Goal: Information Seeking & Learning: Learn about a topic

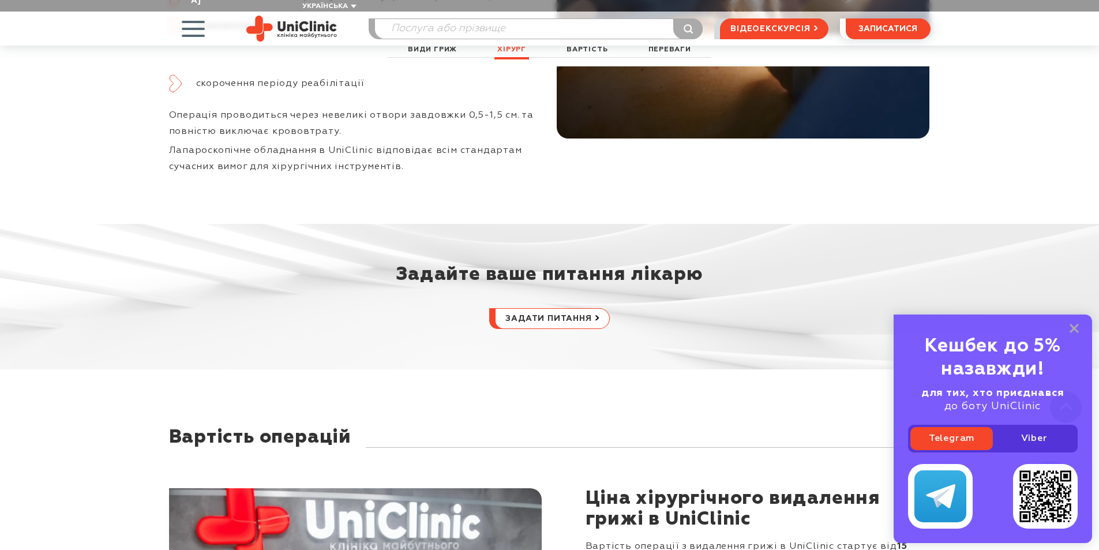
scroll to position [3692, 0]
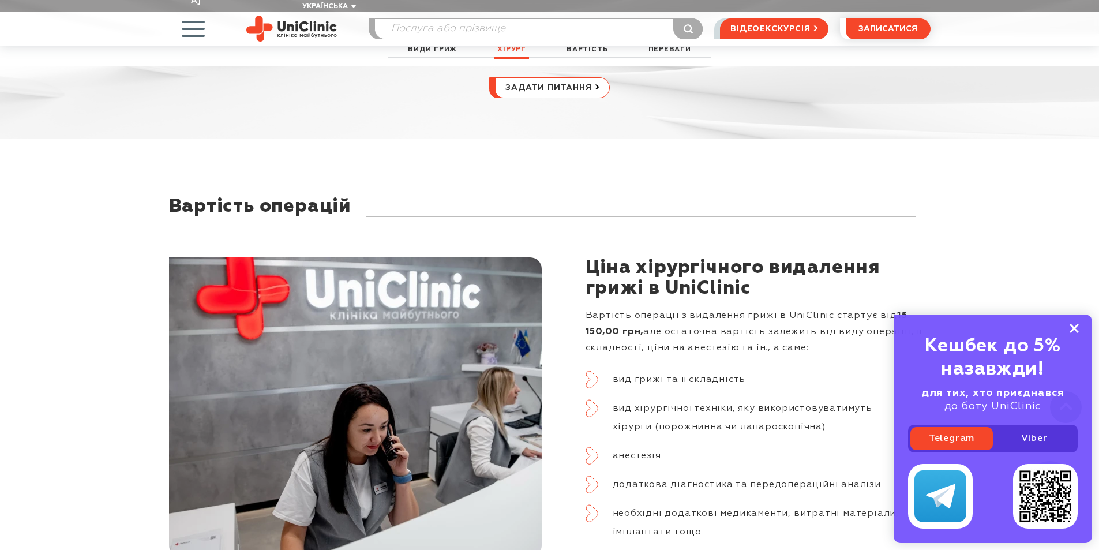
click at [1076, 326] on rect at bounding box center [1073, 328] width 9 height 9
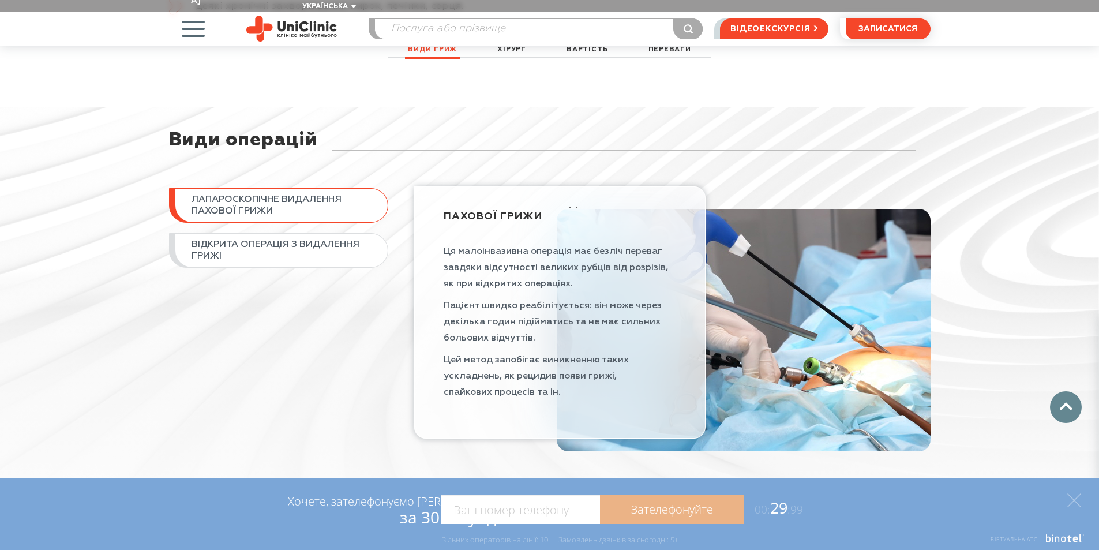
scroll to position [13, 0]
click at [309, 239] on span "Відкрита операція з видалення грижі" at bounding box center [284, 250] width 185 height 23
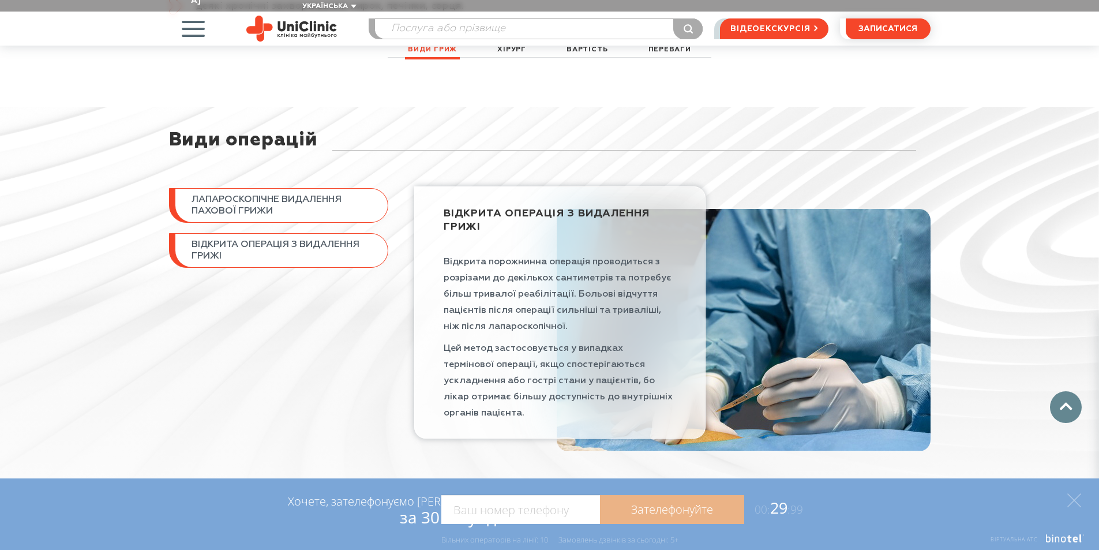
click at [302, 201] on span "Лапароскопічне видалення пахової грижи" at bounding box center [284, 205] width 185 height 23
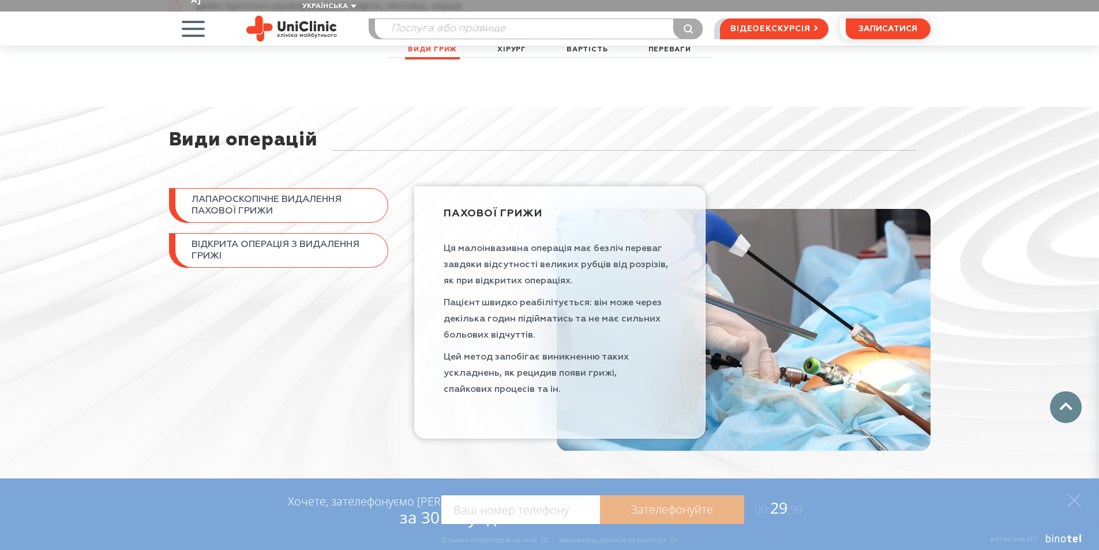
click at [297, 233] on link "Відкрита операція з видалення грижі" at bounding box center [278, 250] width 219 height 35
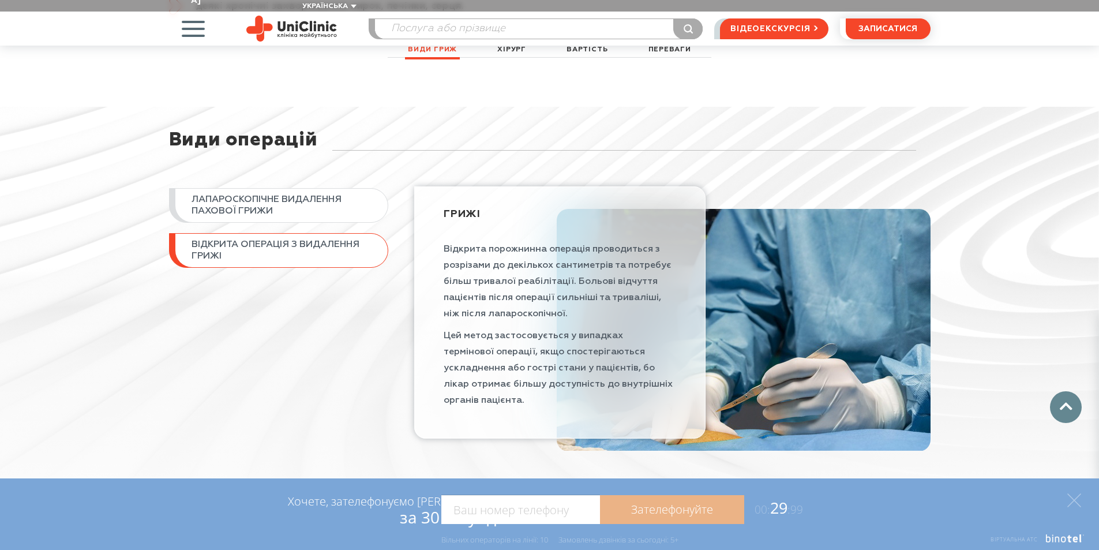
scroll to position [24, 0]
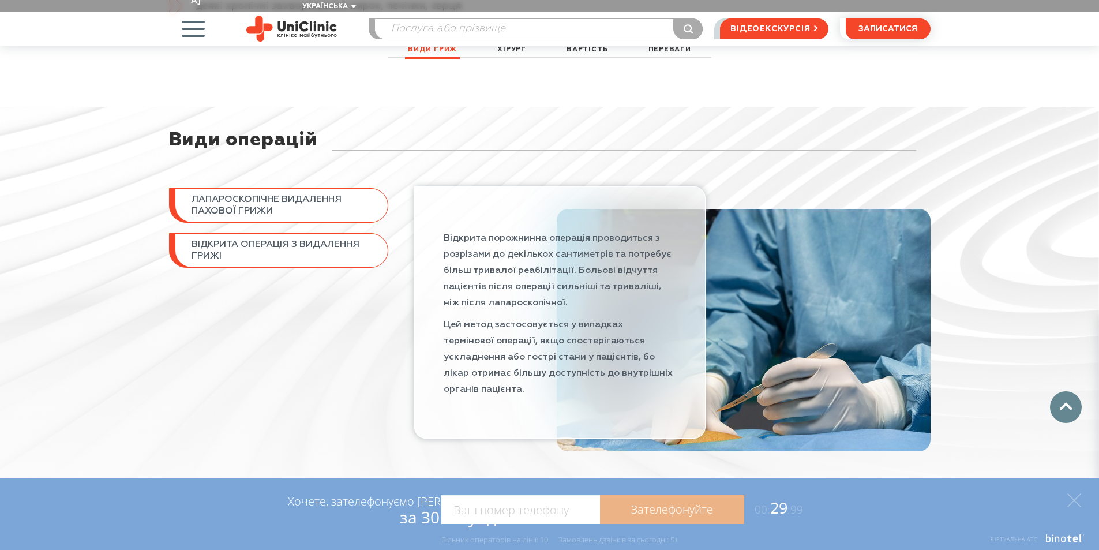
click at [303, 194] on span "Лапароскопічне видалення пахової грижи" at bounding box center [284, 205] width 185 height 23
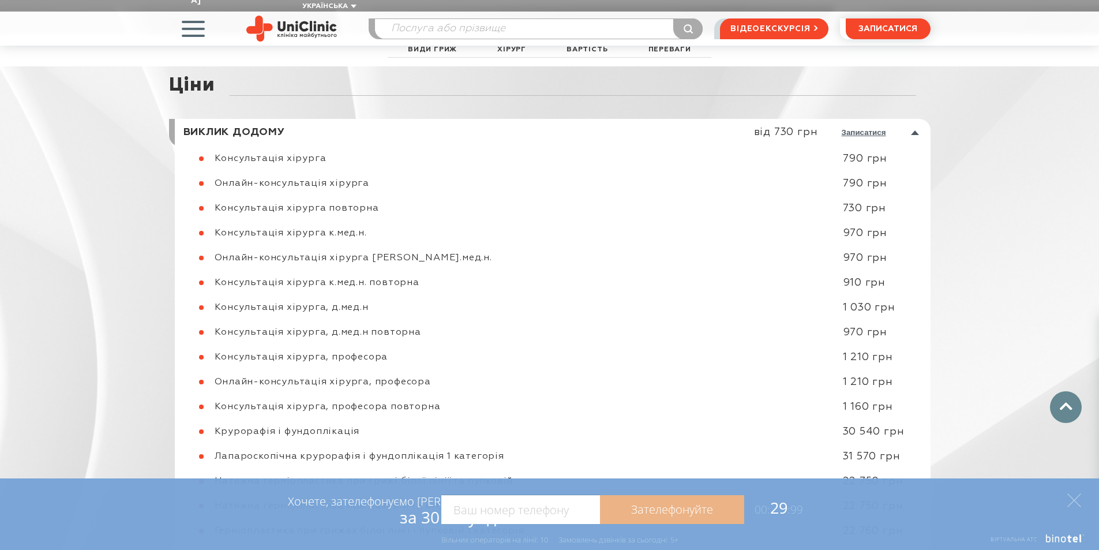
scroll to position [4812, 0]
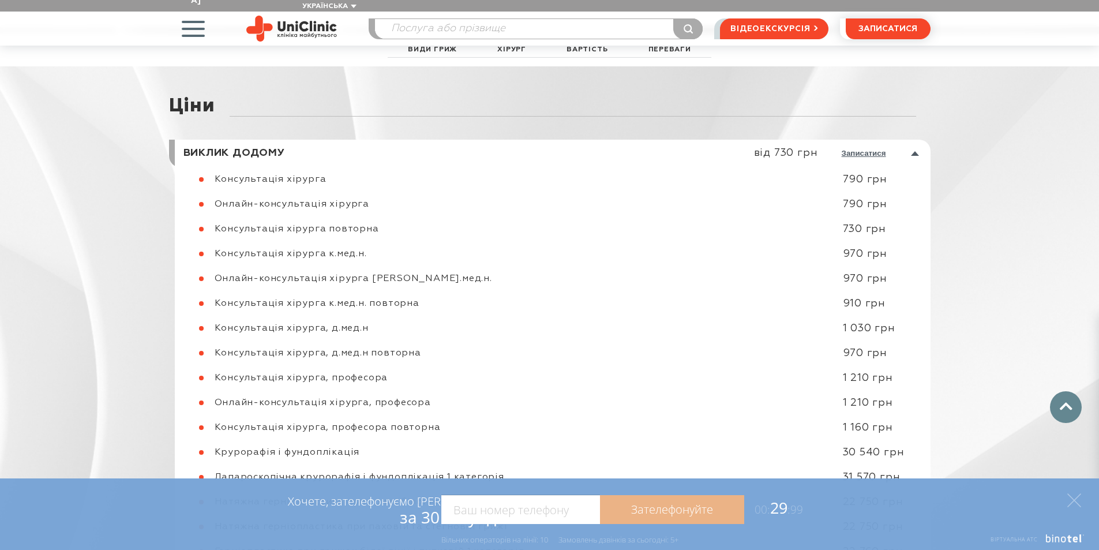
click at [916, 153] on link at bounding box center [556, 154] width 750 height 28
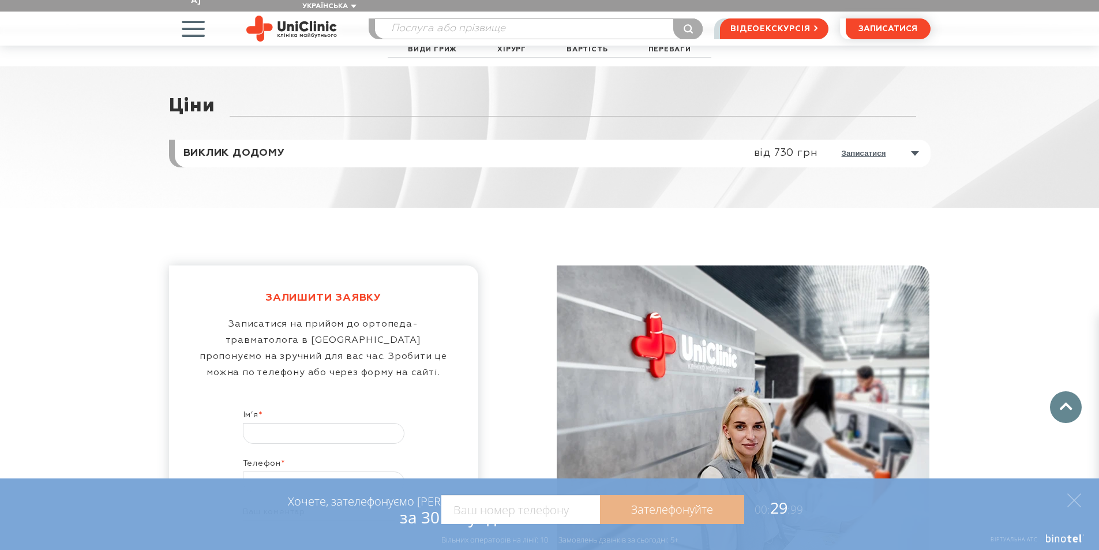
click at [916, 153] on link at bounding box center [556, 154] width 750 height 28
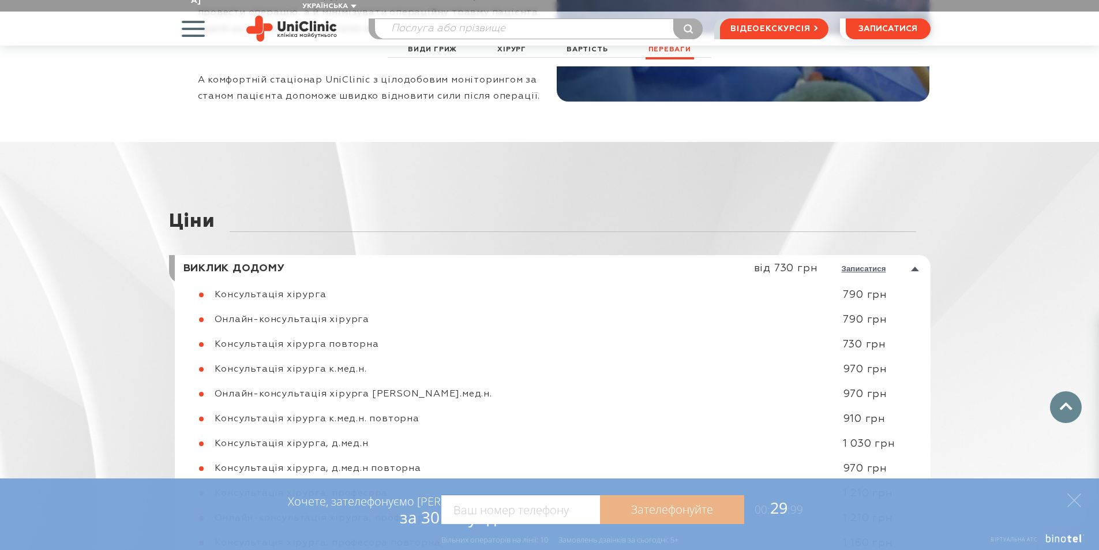
scroll to position [4869, 0]
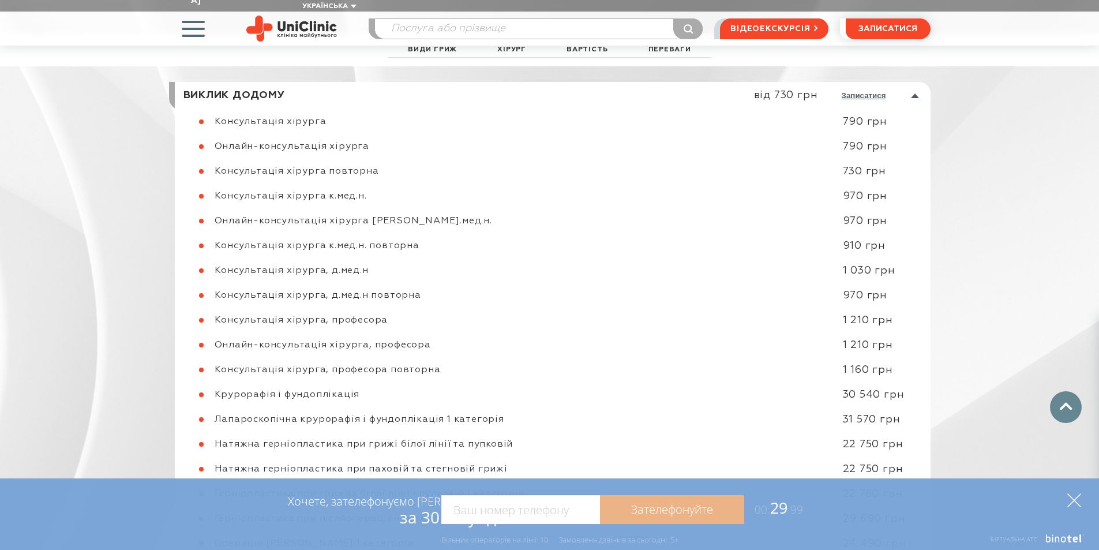
click at [1072, 502] on polygon at bounding box center [1074, 500] width 14 height 14
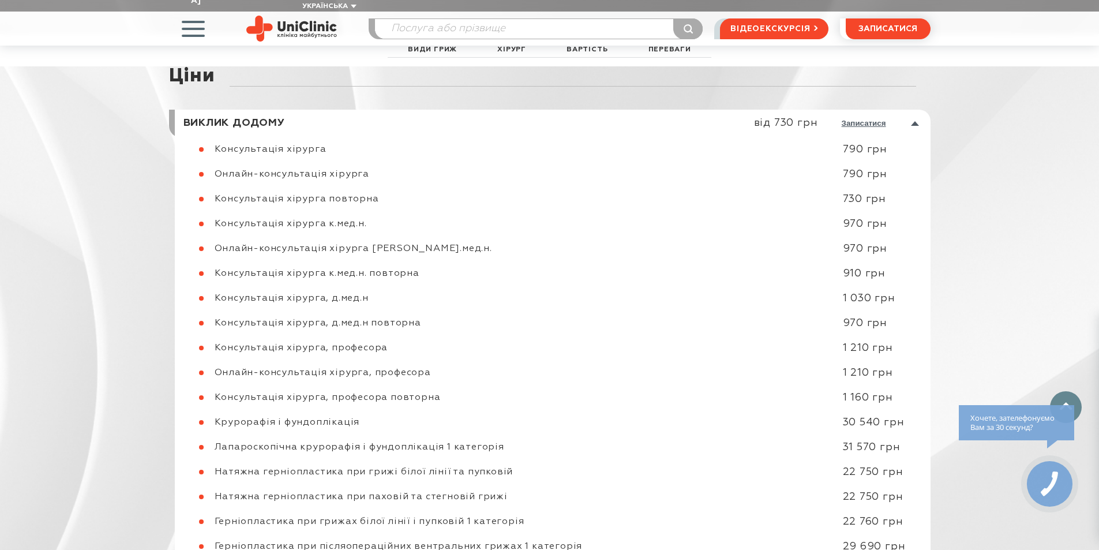
scroll to position [4754, 0]
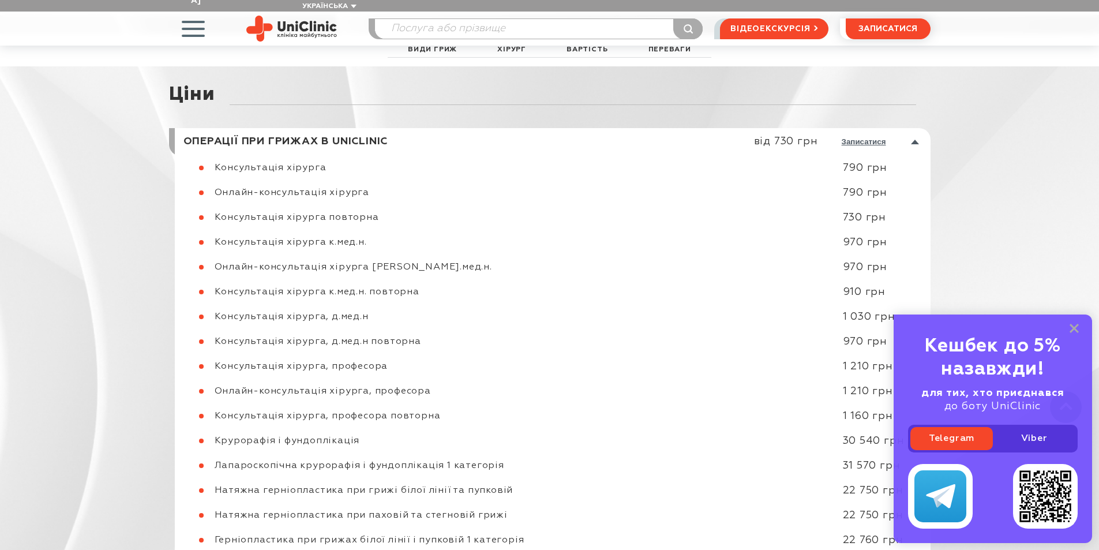
scroll to position [4766, 0]
